Goal: Submit feedback/report problem

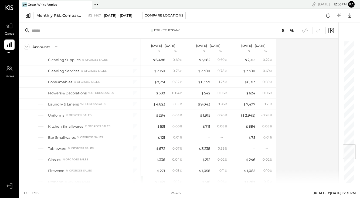
scroll to position [856, 0]
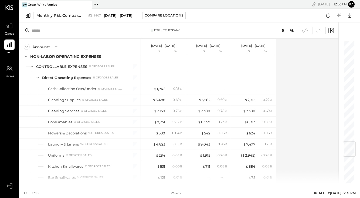
click at [158, 89] on div "$ 1,742" at bounding box center [159, 88] width 11 height 5
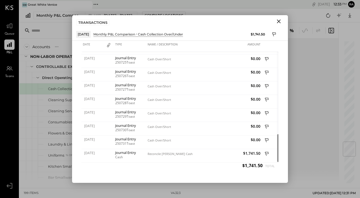
drag, startPoint x: 0, startPoint y: 0, endPoint x: 278, endPoint y: 21, distance: 278.3
click at [278, 21] on icon "Close" at bounding box center [279, 21] width 6 height 6
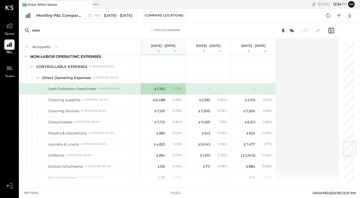
click at [159, 101] on div "$ 6,488" at bounding box center [159, 99] width 13 height 5
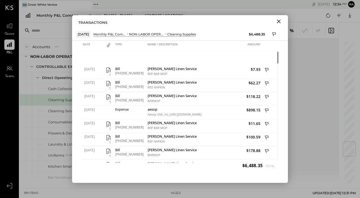
click at [201, 57] on div "[DATE] 1 Bill [PHONE_NUMBER] [PERSON_NAME] Linen Service REP BAR MOP $7.93 [DAT…" at bounding box center [180, 107] width 197 height 111
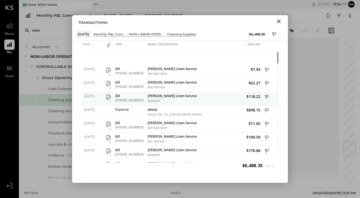
drag, startPoint x: 278, startPoint y: 21, endPoint x: 109, endPoint y: 98, distance: 186.0
click at [109, 98] on icon "button" at bounding box center [108, 97] width 6 height 6
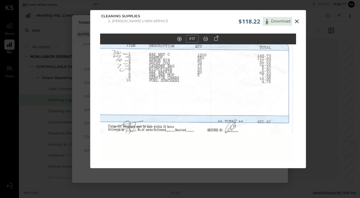
drag, startPoint x: 109, startPoint y: 98, endPoint x: 140, endPoint y: 86, distance: 33.6
click at [140, 86] on img at bounding box center [198, 103] width 196 height 254
drag, startPoint x: 140, startPoint y: 86, endPoint x: 296, endPoint y: 23, distance: 168.8
click at [296, 23] on icon at bounding box center [297, 21] width 6 height 6
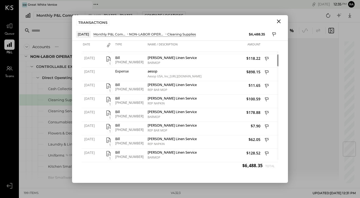
click at [317, 90] on div "Accounts S % GL [DATE] - [DATE] $ % [DATE] - [DATE] $ % [DATE] - [DATE] $ % SAL…" at bounding box center [179, 111] width 320 height 144
click at [279, 20] on icon "Close" at bounding box center [279, 21] width 6 height 6
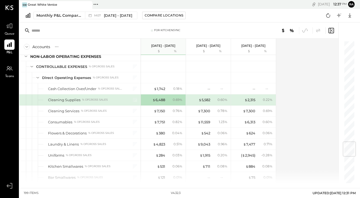
click at [159, 100] on div "$ 6,488" at bounding box center [159, 99] width 13 height 5
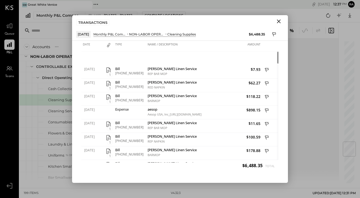
click at [223, 29] on div "[DATE] Monthly P&L Comparison NON-LABOR OPERATING EXPENSES Cleaning Supplies $6…" at bounding box center [180, 34] width 216 height 13
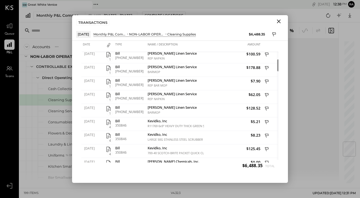
click at [267, 108] on icon at bounding box center [267, 109] width 5 height 7
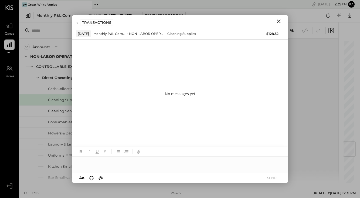
drag, startPoint x: 296, startPoint y: 23, endPoint x: 279, endPoint y: 20, distance: 18.0
click at [279, 20] on icon "Close" at bounding box center [279, 21] width 6 height 6
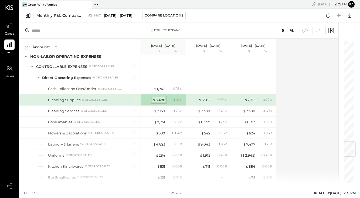
drag, startPoint x: 279, startPoint y: 20, endPoint x: 157, endPoint y: 99, distance: 145.0
click at [157, 99] on div "$ 6,488" at bounding box center [159, 99] width 13 height 5
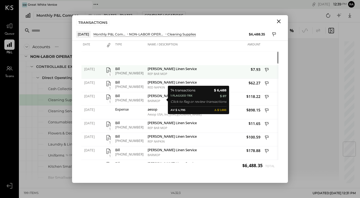
drag, startPoint x: 157, startPoint y: 99, endPoint x: 266, endPoint y: 69, distance: 112.9
click at [266, 69] on icon at bounding box center [267, 70] width 5 height 7
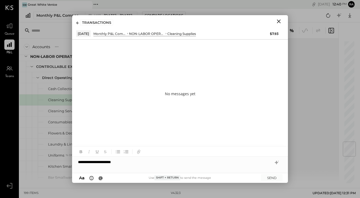
drag, startPoint x: 273, startPoint y: 179, endPoint x: 8, endPoint y: 51, distance: 294.4
click at [273, 179] on button "SEND" at bounding box center [272, 177] width 22 height 7
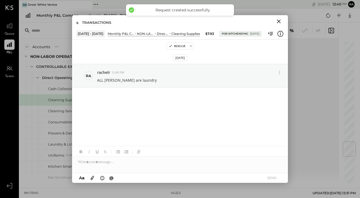
click at [281, 20] on icon "Close" at bounding box center [279, 21] width 4 height 4
